Goal: Book appointment/travel/reservation

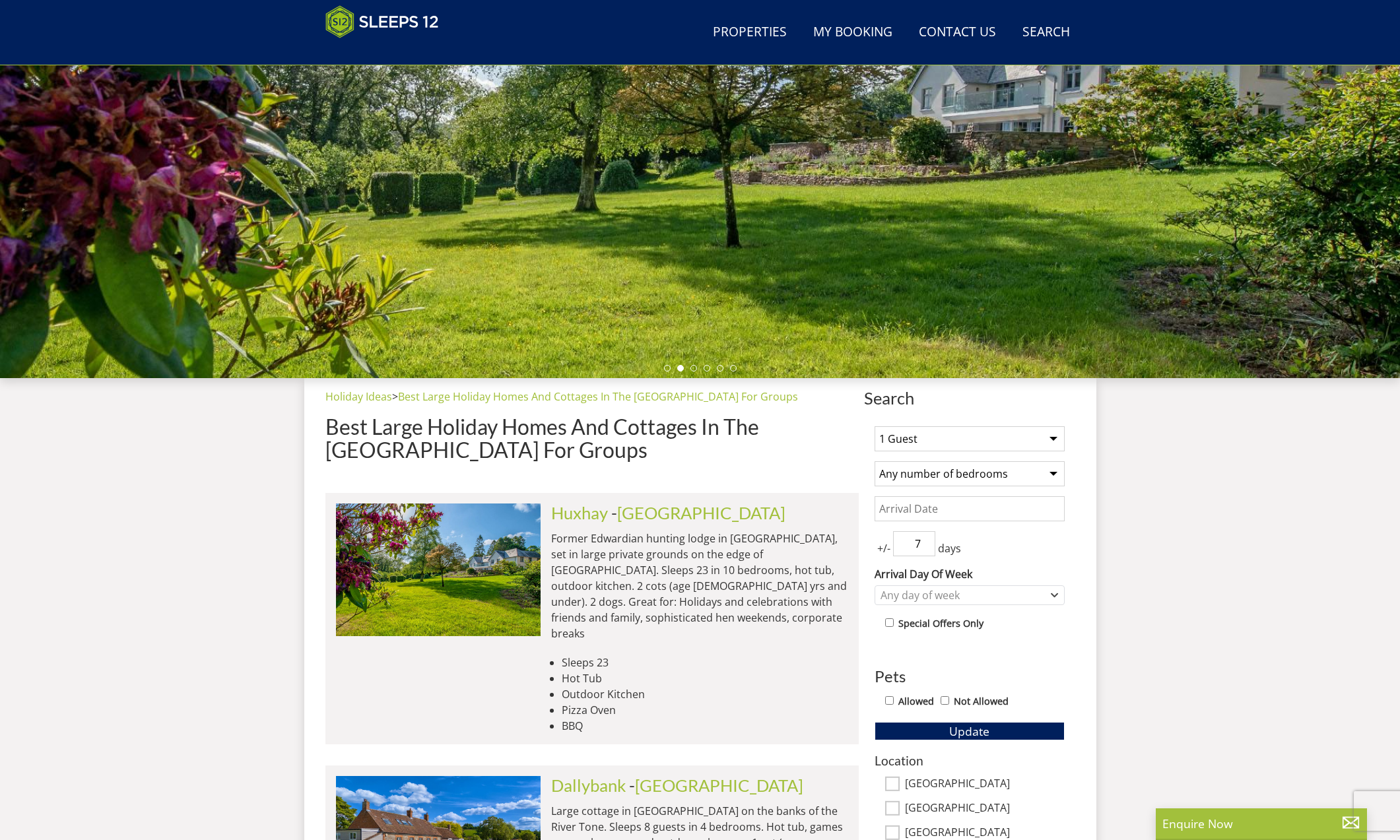
scroll to position [9, 0]
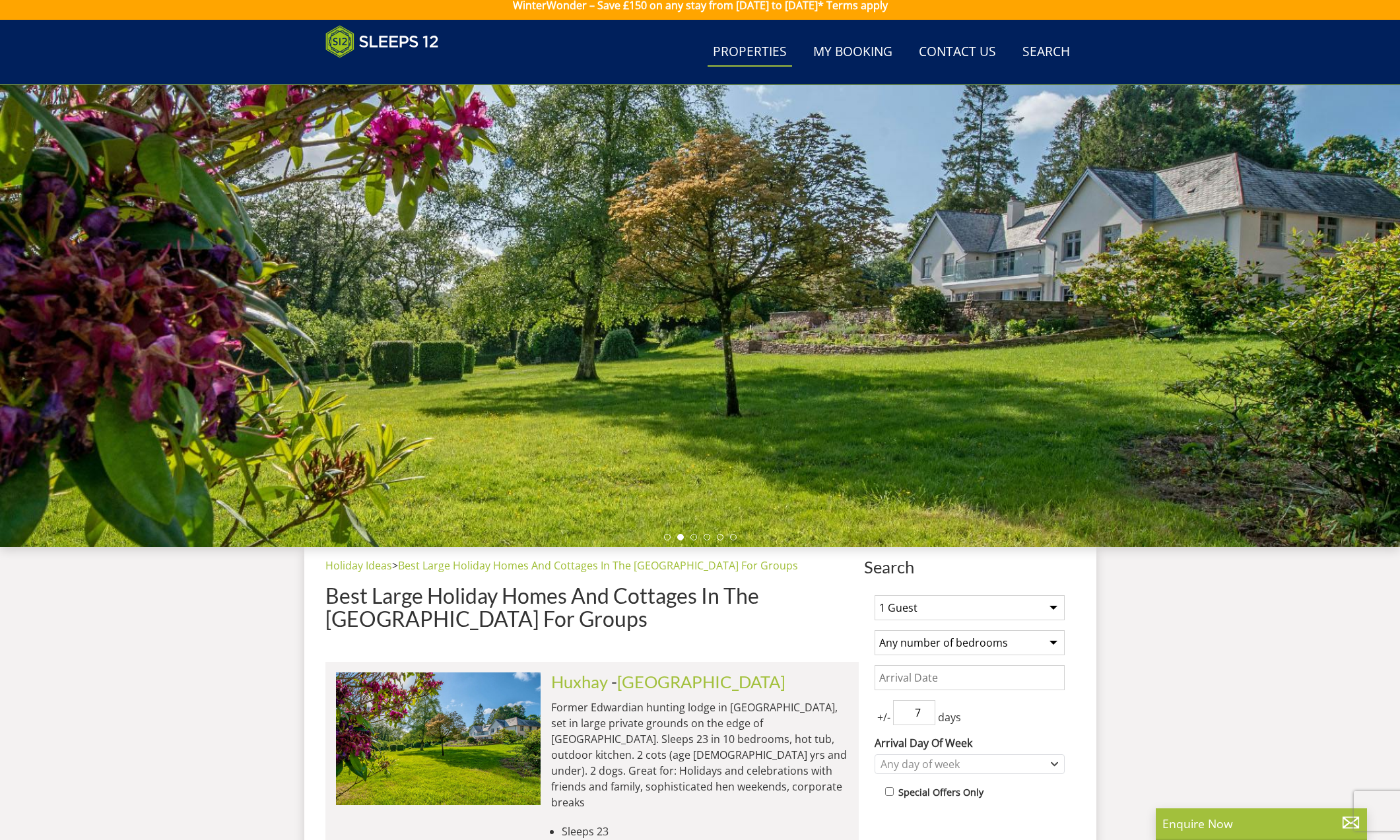
click at [758, 49] on link "Properties" at bounding box center [749, 52] width 85 height 29
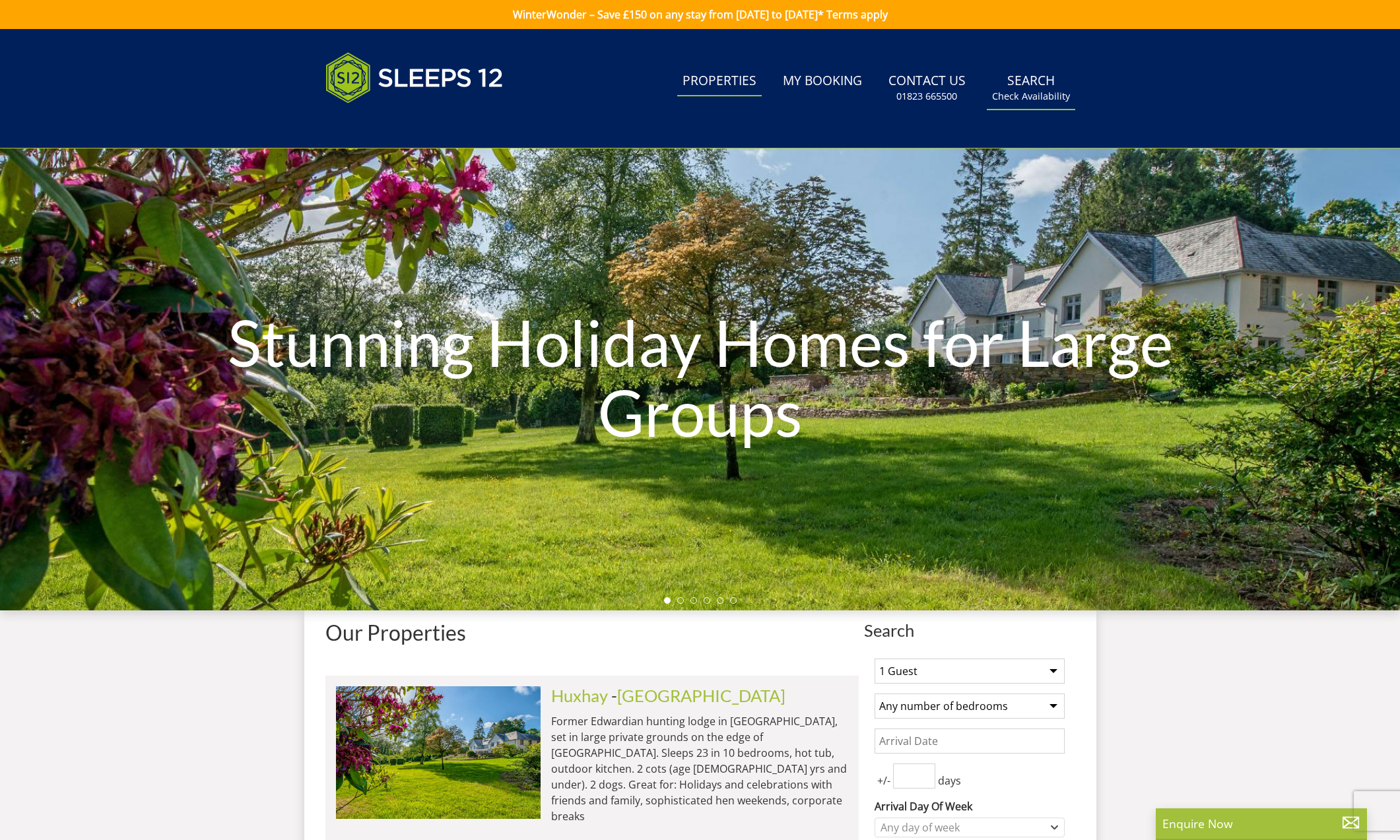
click at [1032, 98] on small "Check Availability" at bounding box center [1030, 96] width 78 height 13
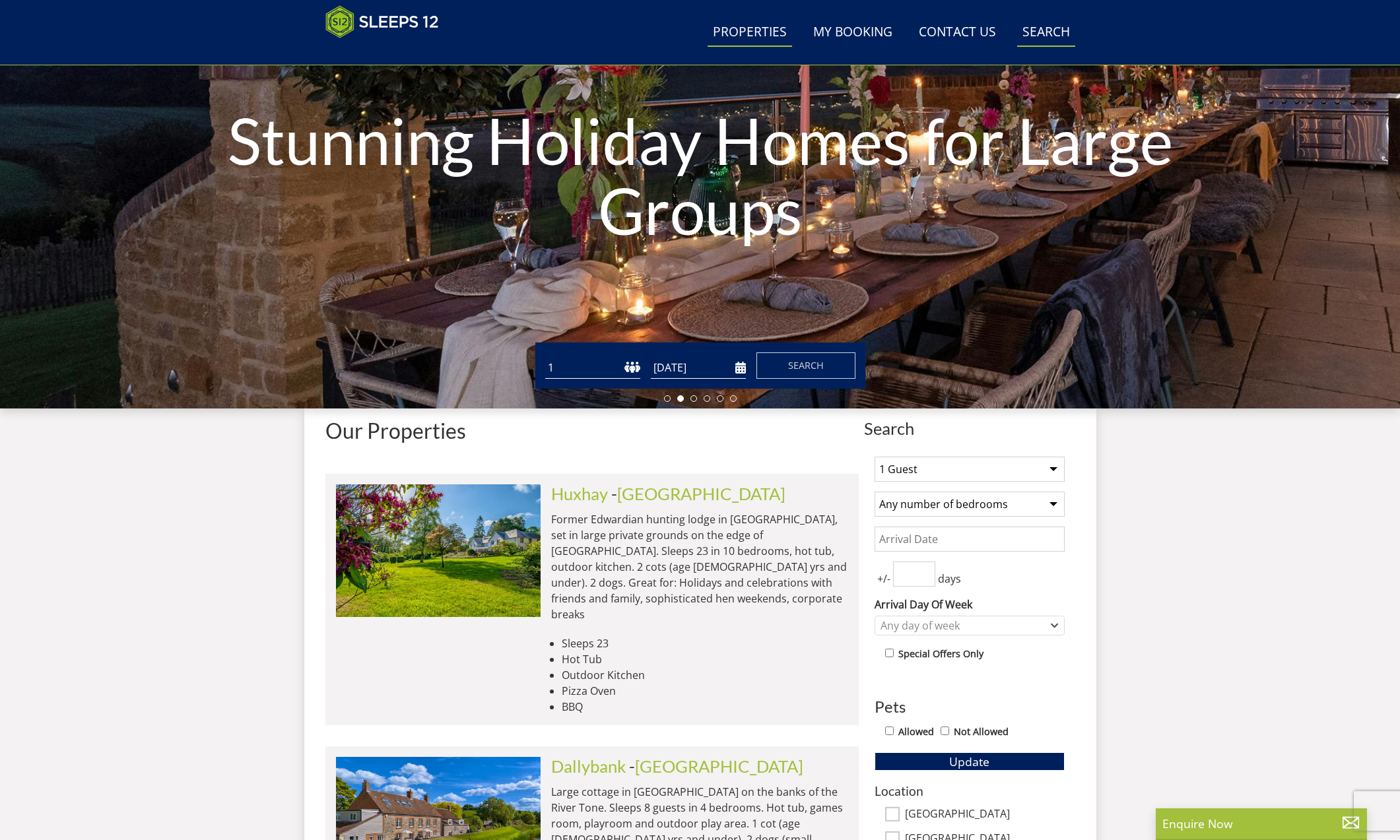
scroll to position [168, 0]
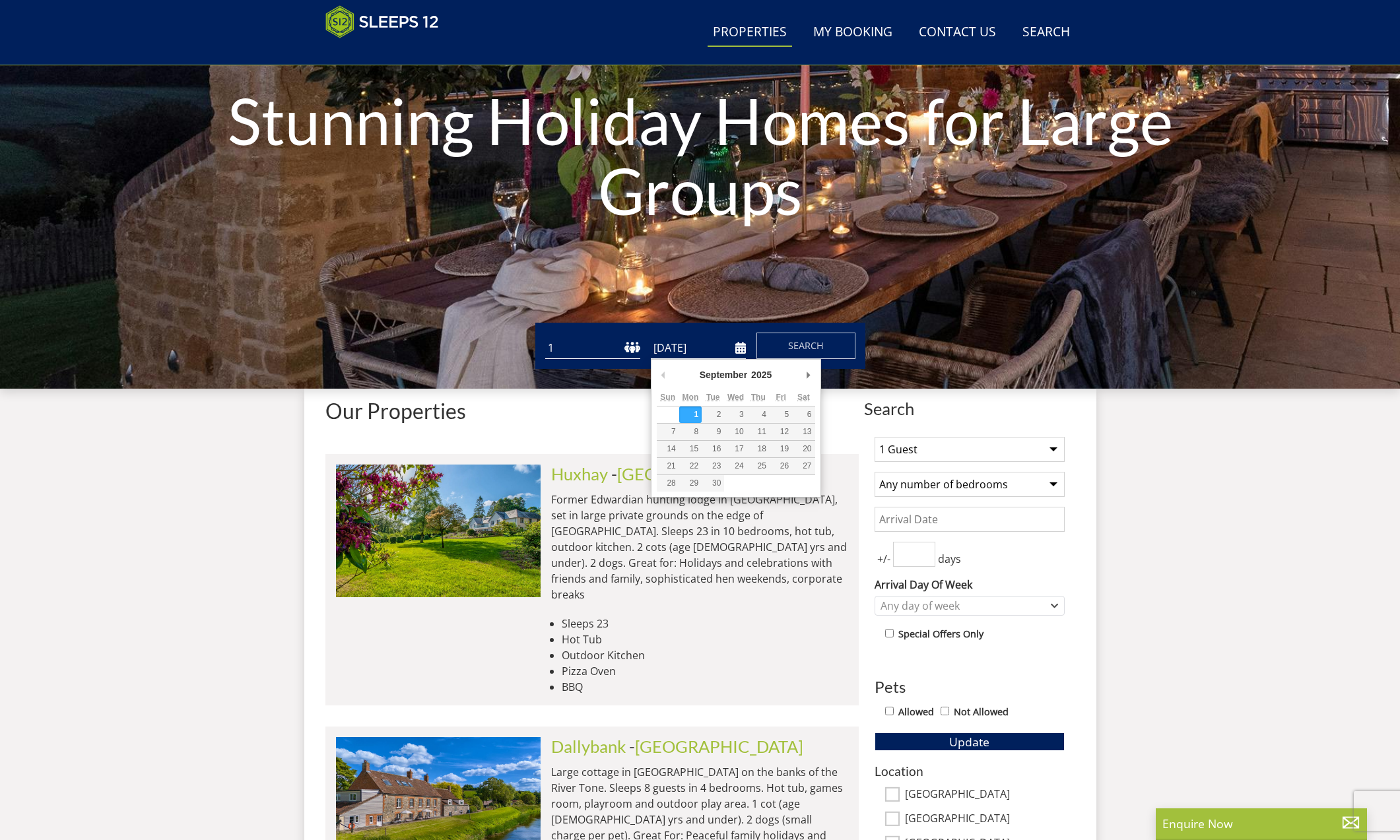
click at [743, 351] on input "[DATE]" at bounding box center [698, 348] width 95 height 22
type input "[DATE]"
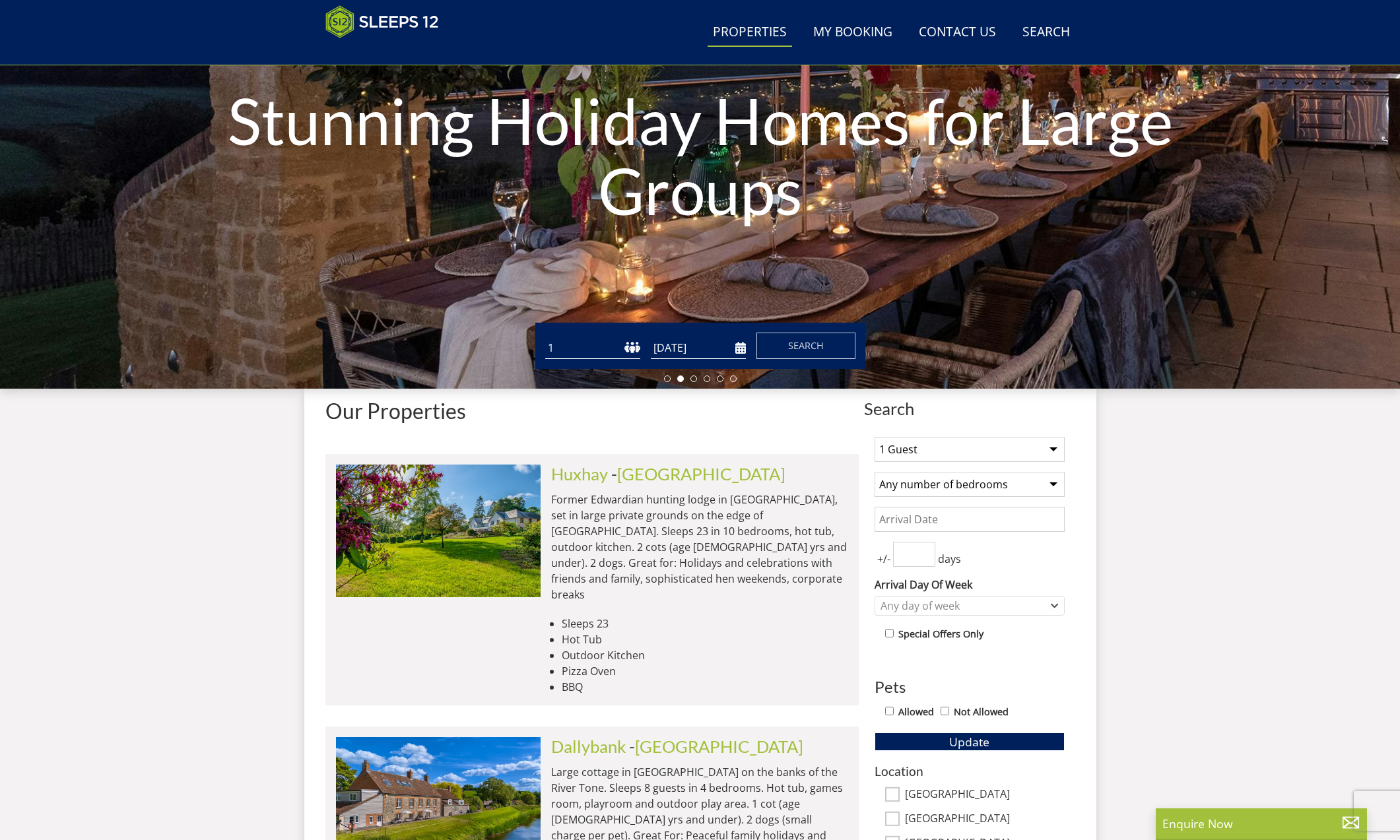
select select "19"
select select "10"
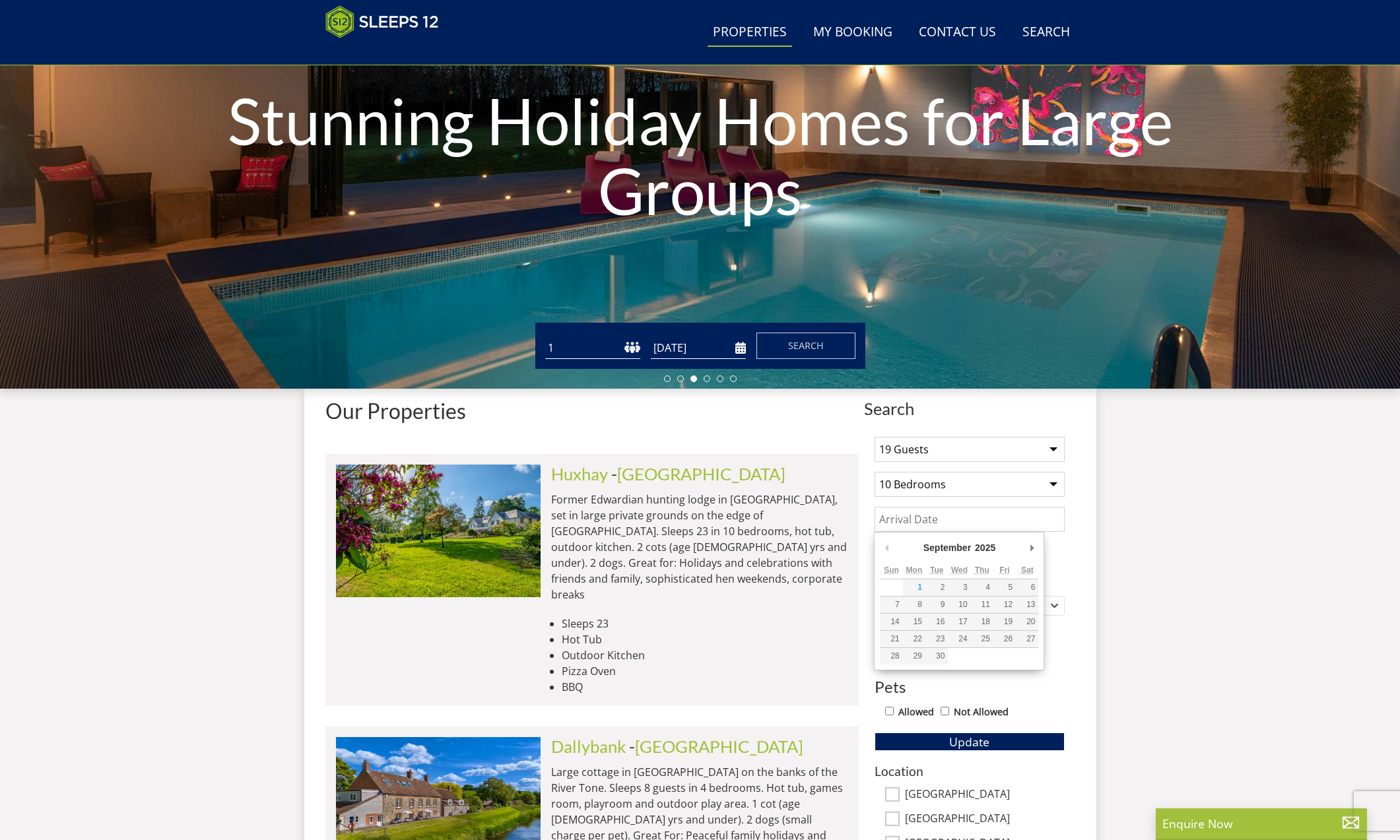
click at [923, 522] on input "Date" at bounding box center [969, 519] width 190 height 25
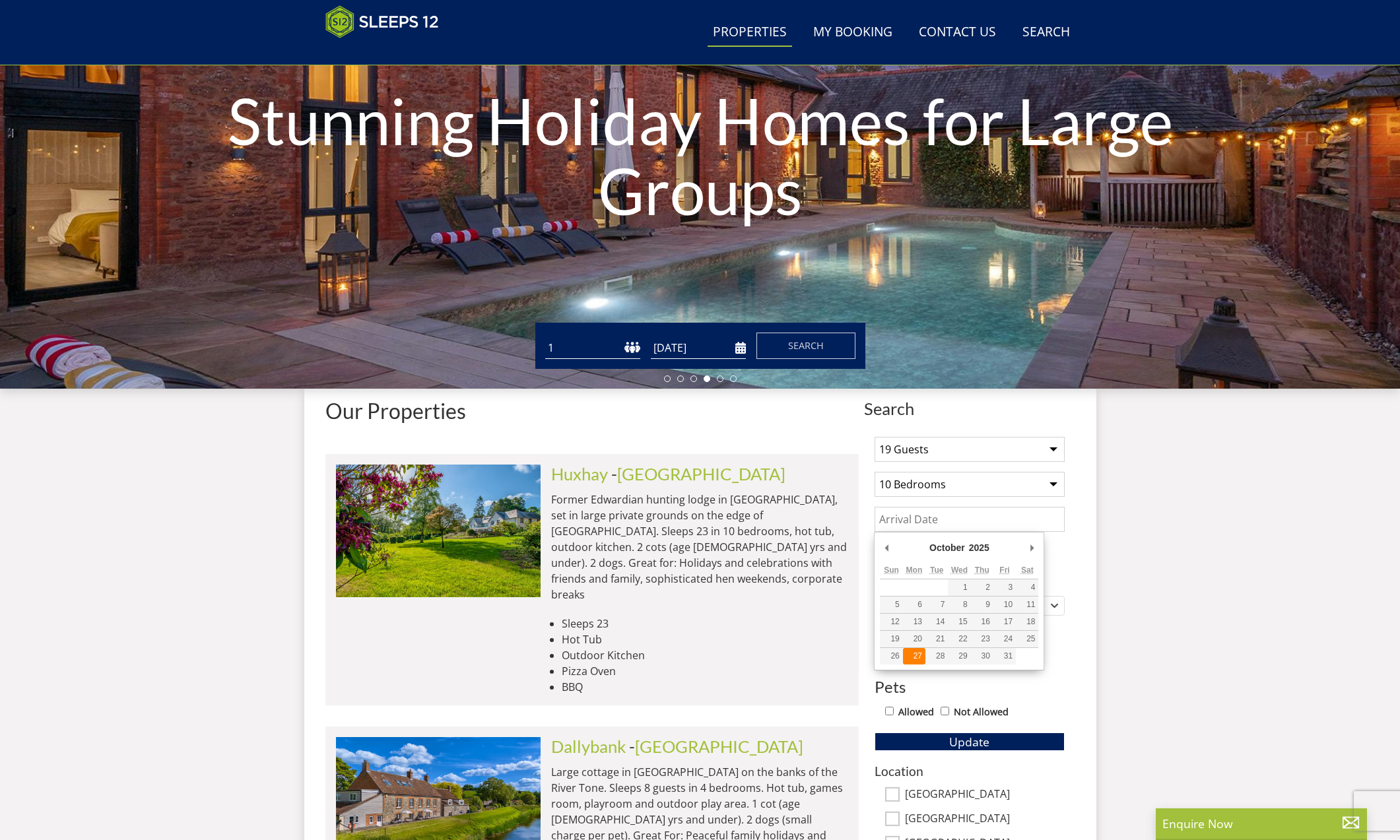
type input "[DATE]"
click at [913, 558] on input "number" at bounding box center [914, 554] width 42 height 25
click at [925, 551] on input "2" at bounding box center [914, 554] width 42 height 25
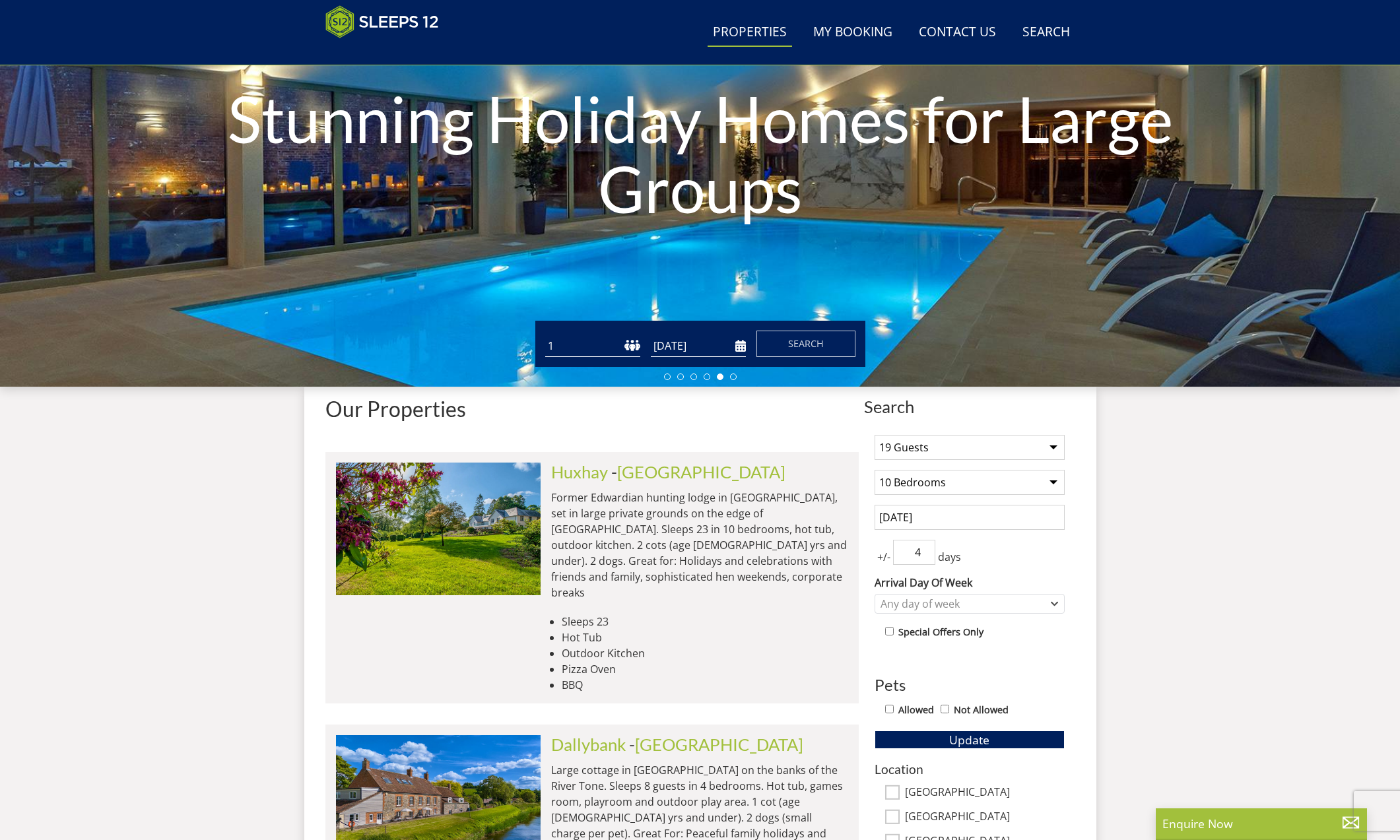
scroll to position [170, 0]
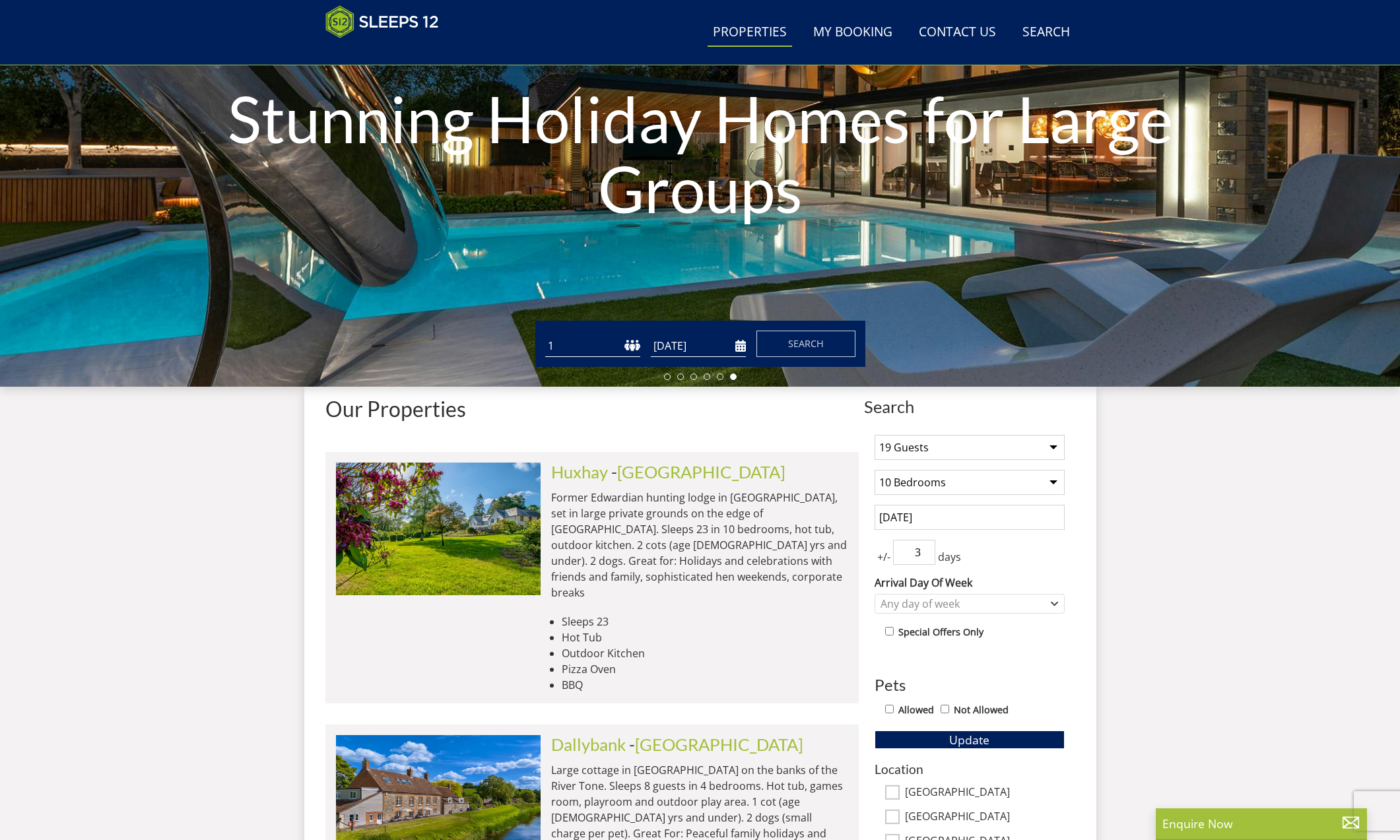
click at [925, 555] on input "3" at bounding box center [914, 552] width 42 height 25
click at [923, 547] on input "4" at bounding box center [914, 552] width 42 height 25
type input "5"
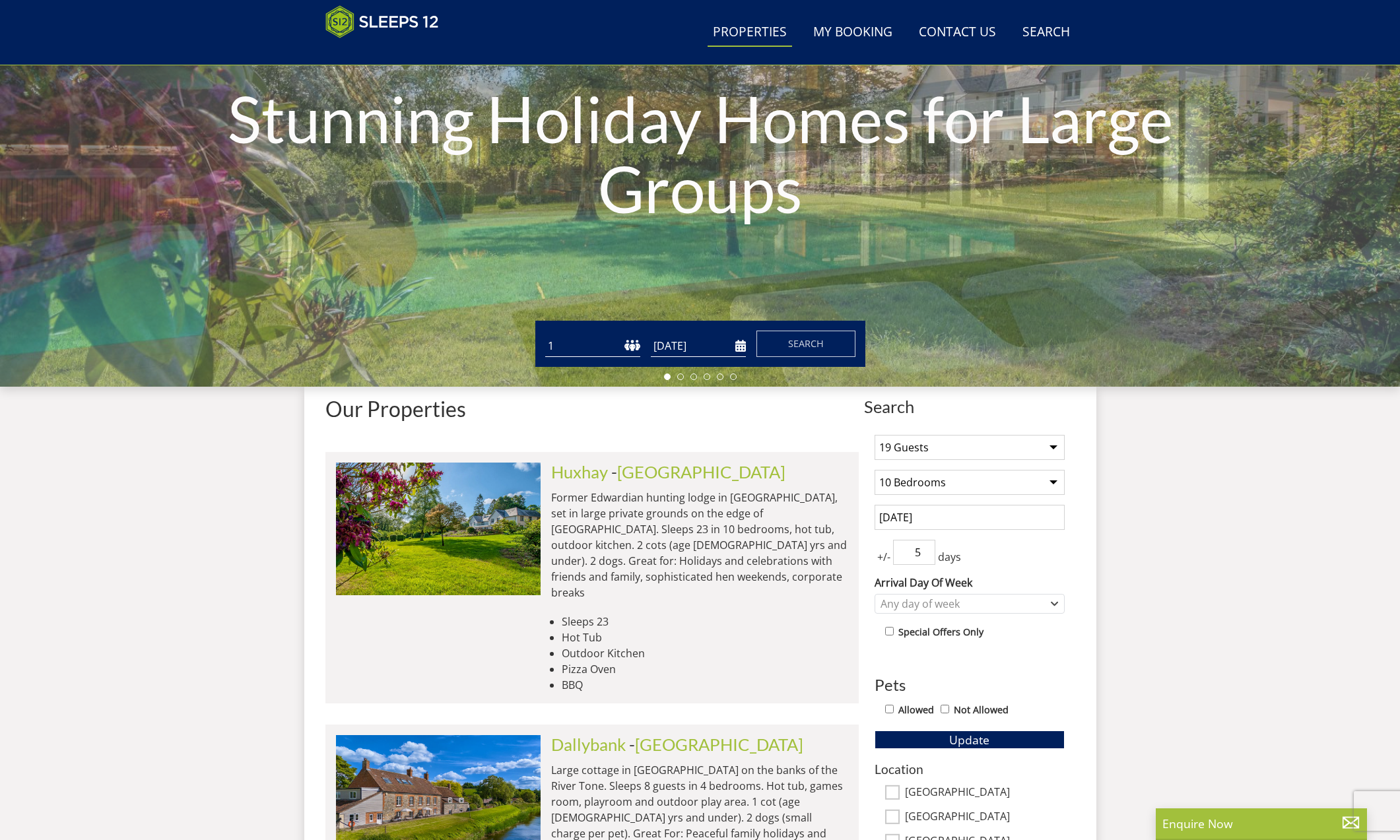
click at [923, 547] on input "5" at bounding box center [914, 552] width 42 height 25
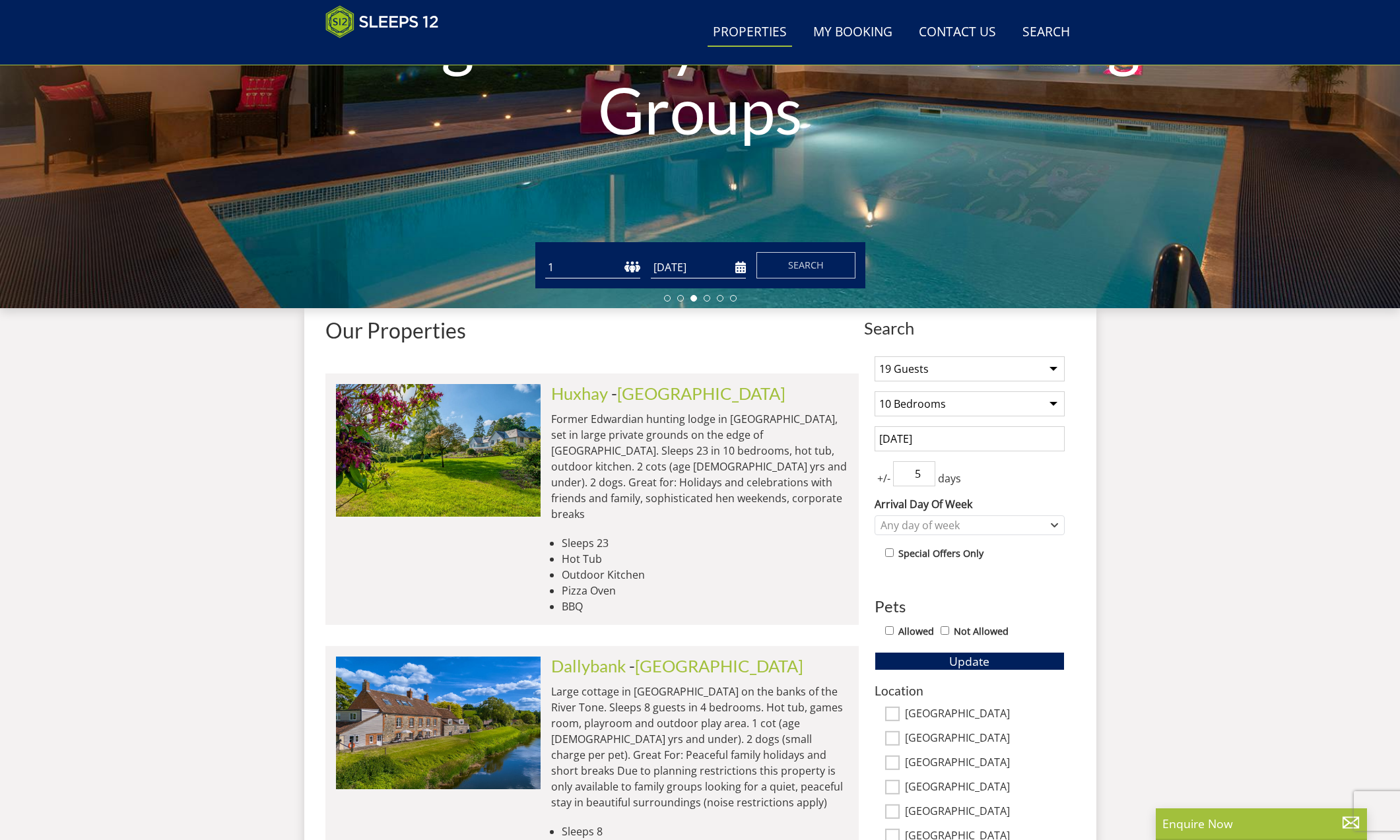
scroll to position [245, 0]
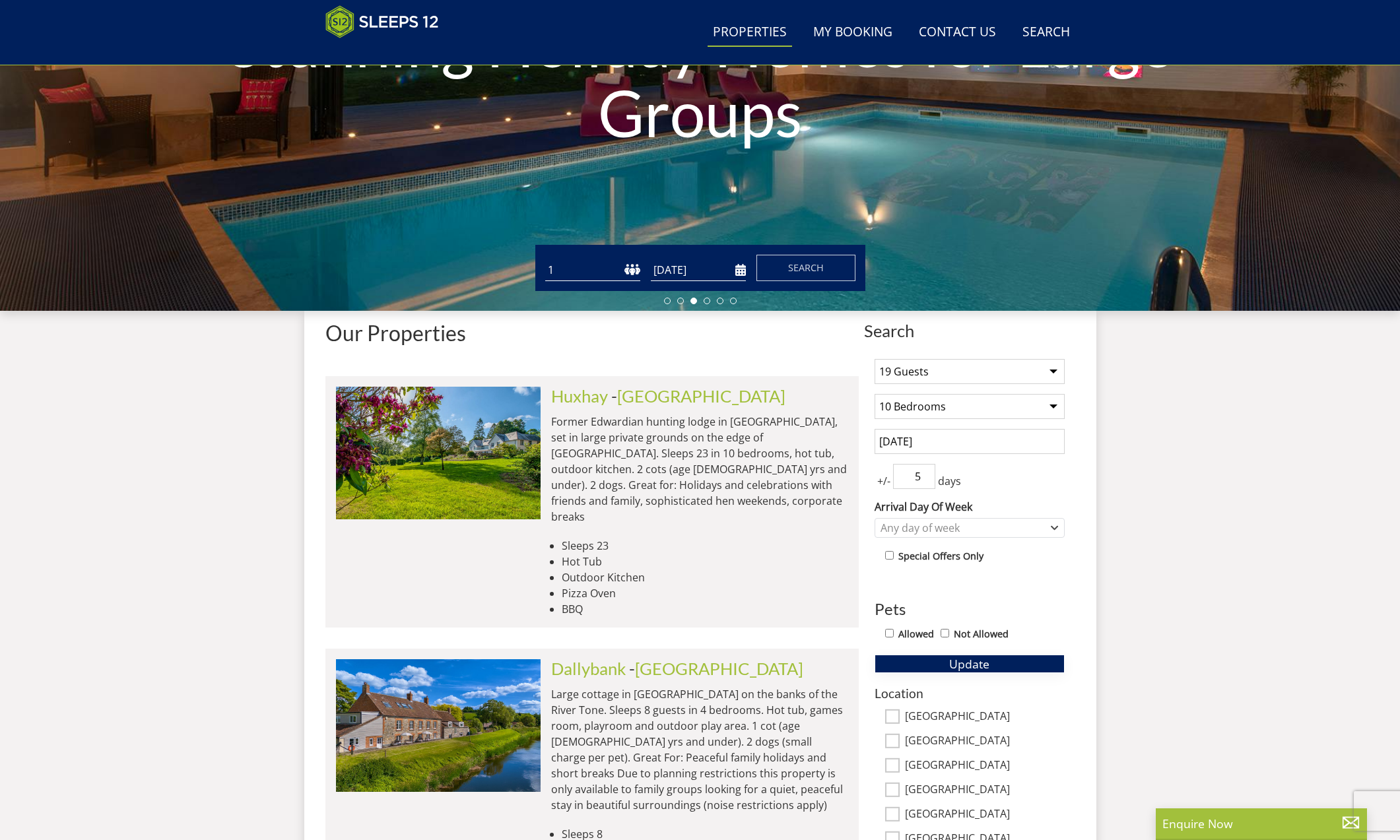
click at [982, 665] on span "Update" at bounding box center [968, 664] width 41 height 16
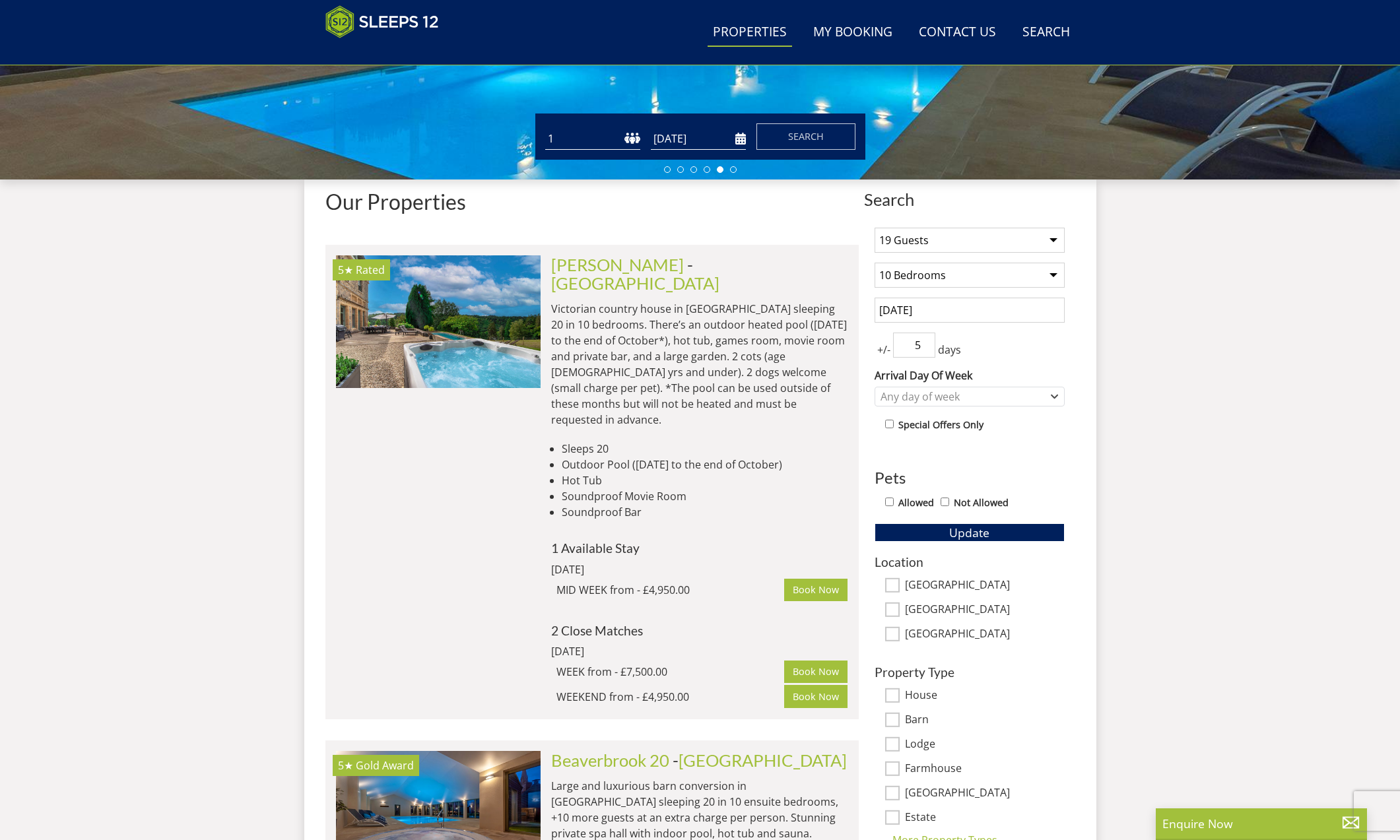
scroll to position [382, 0]
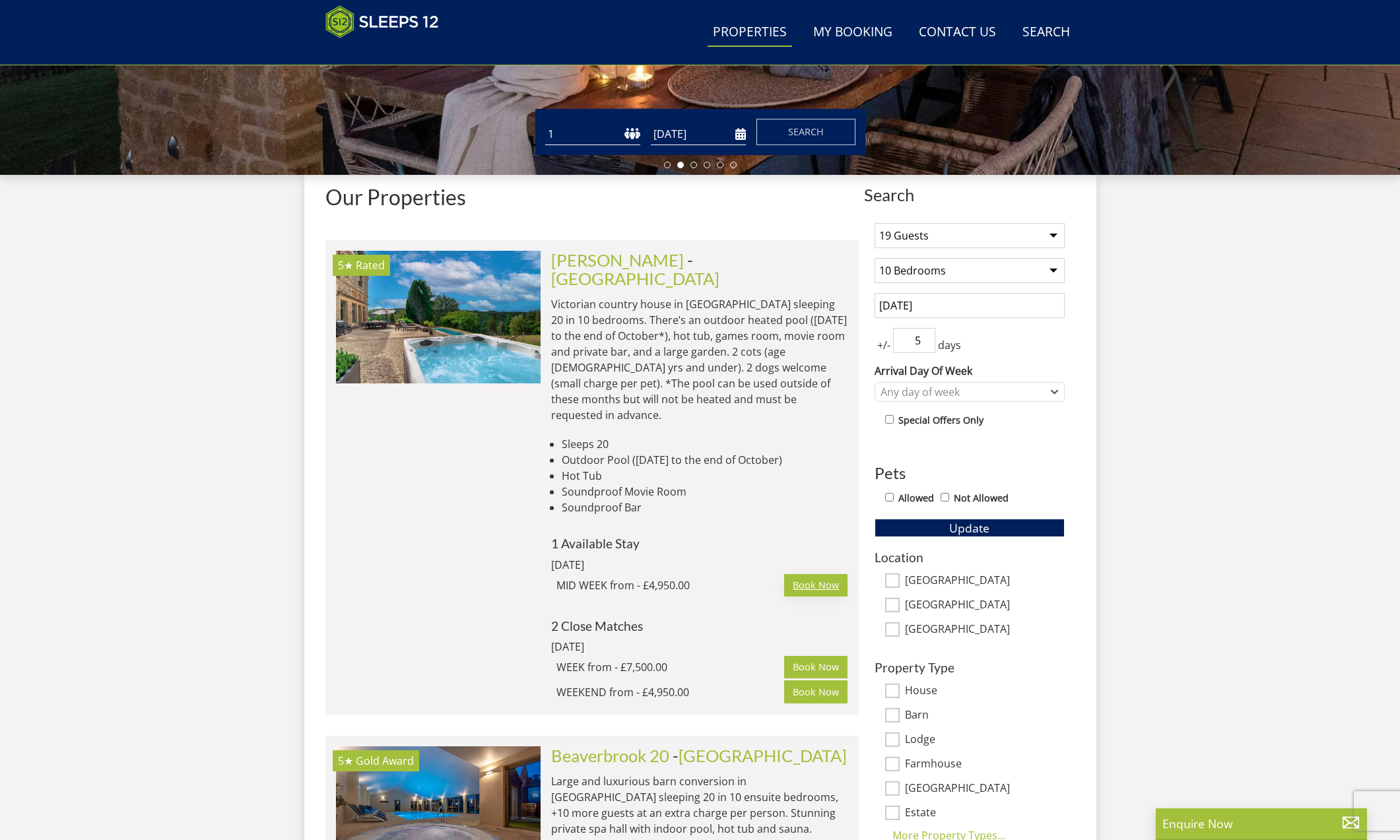
click at [810, 574] on link "Book Now" at bounding box center [815, 585] width 63 height 23
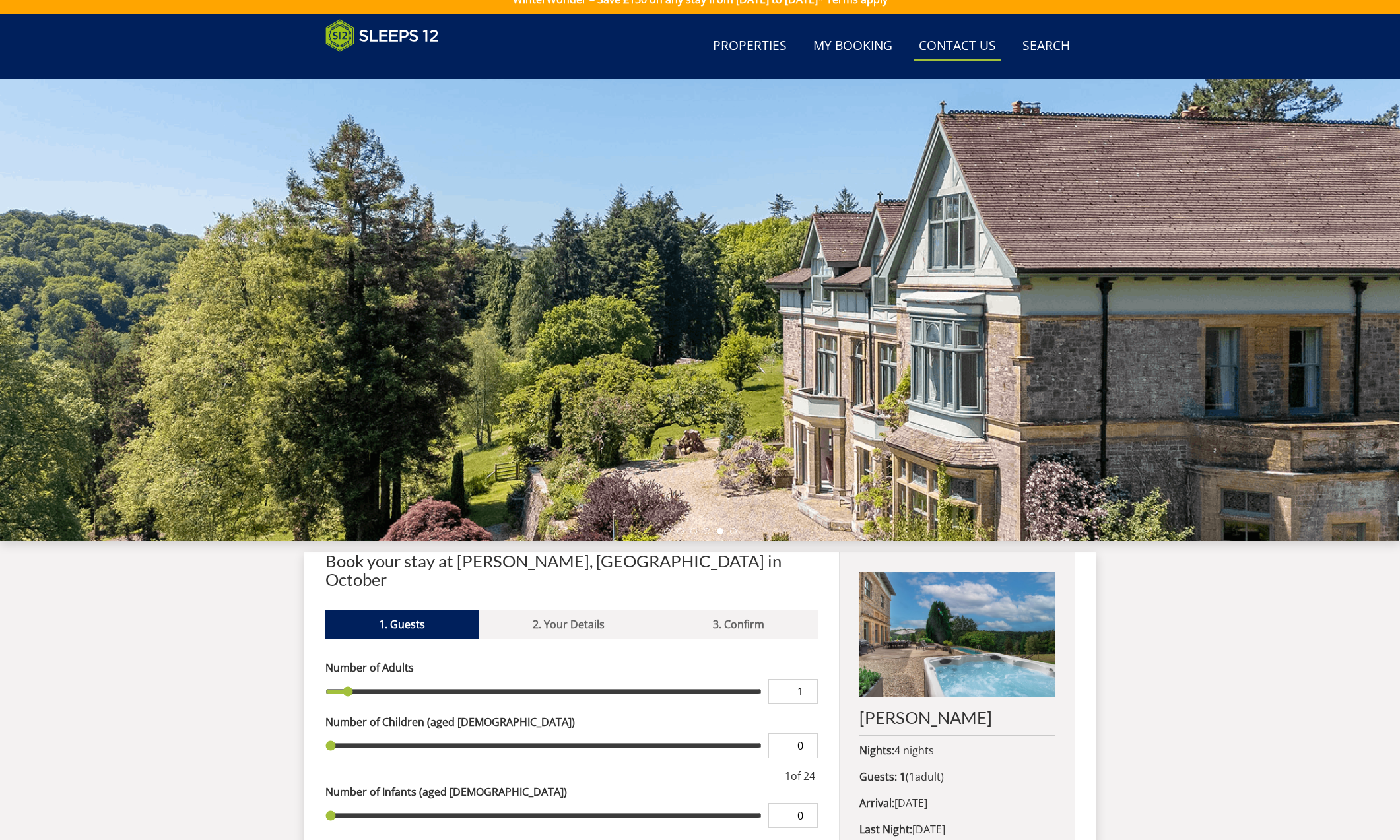
scroll to position [12, 0]
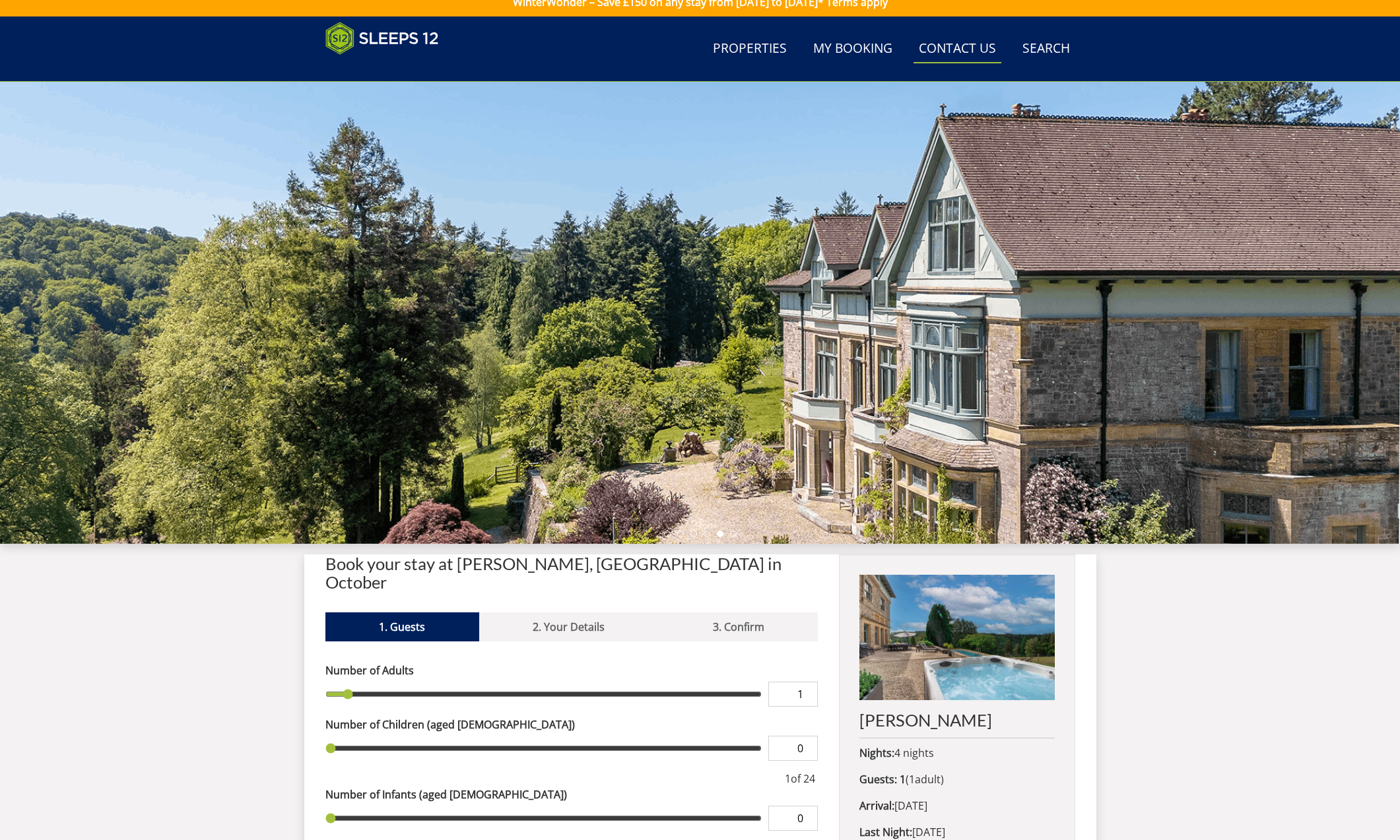
click at [962, 53] on link "Contact Us [PHONE_NUMBER]" at bounding box center [957, 48] width 88 height 29
